Goal: Complete application form

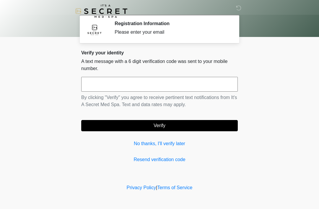
click at [134, 87] on input "text" at bounding box center [159, 84] width 157 height 15
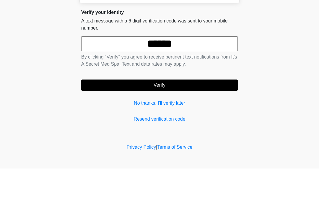
type input "******"
click at [186, 120] on button "Verify" at bounding box center [159, 125] width 157 height 11
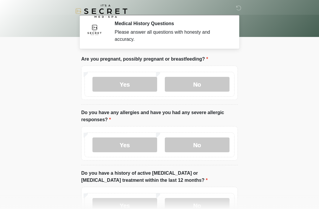
click at [207, 88] on label "No" at bounding box center [197, 84] width 65 height 15
click at [203, 143] on label "No" at bounding box center [197, 144] width 65 height 15
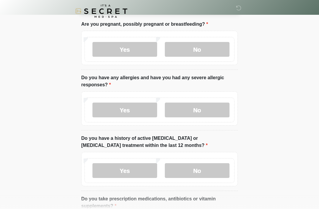
scroll to position [36, 0]
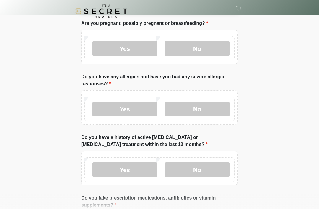
click at [209, 170] on label "No" at bounding box center [197, 169] width 65 height 15
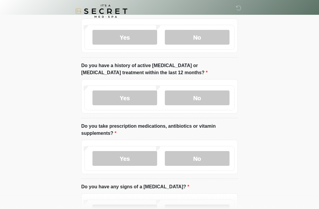
scroll to position [118, 0]
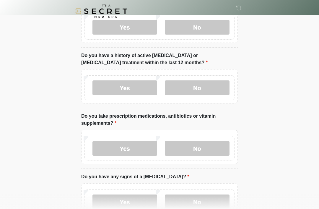
click at [212, 146] on label "No" at bounding box center [197, 148] width 65 height 15
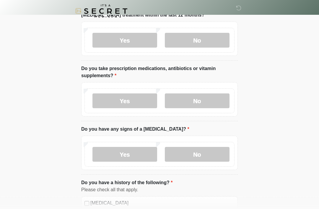
click at [210, 153] on label "No" at bounding box center [197, 154] width 65 height 15
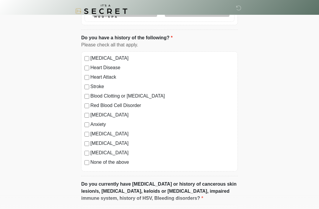
scroll to position [310, 0]
click at [90, 161] on label "None of the above" at bounding box center [162, 162] width 144 height 7
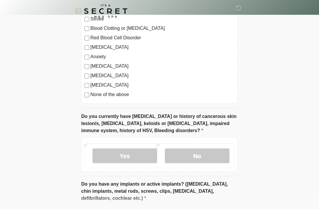
click at [195, 158] on label "No" at bounding box center [197, 156] width 65 height 15
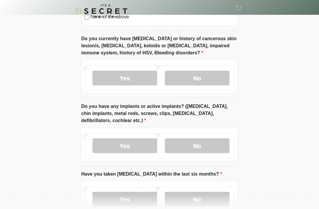
click at [210, 147] on label "No" at bounding box center [197, 146] width 65 height 15
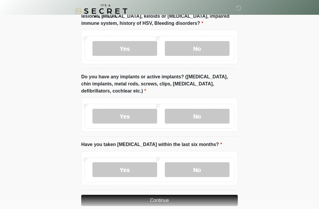
scroll to position [494, 0]
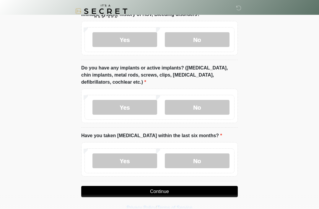
click at [195, 161] on label "No" at bounding box center [197, 160] width 65 height 15
click at [195, 189] on button "Continue" at bounding box center [159, 191] width 157 height 11
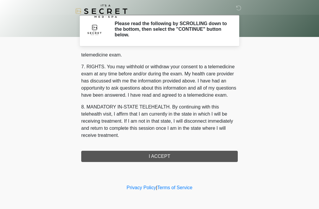
scroll to position [252, 0]
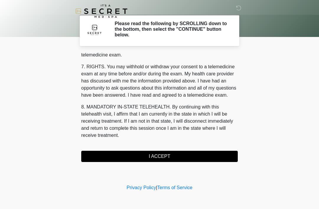
click at [159, 156] on button "I ACCEPT" at bounding box center [159, 156] width 157 height 11
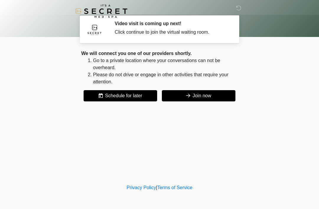
click at [213, 101] on button "Join now" at bounding box center [199, 95] width 74 height 11
